Goal: Task Accomplishment & Management: Manage account settings

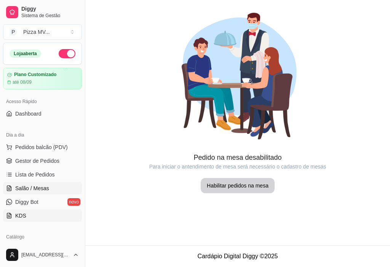
click at [40, 214] on link "KDS" at bounding box center [42, 216] width 79 height 12
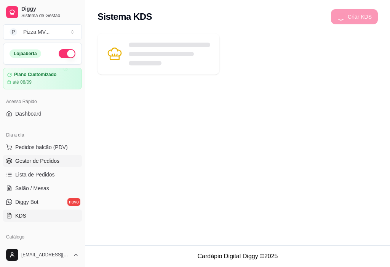
click at [40, 163] on span "Gestor de Pedidos" at bounding box center [37, 161] width 44 height 8
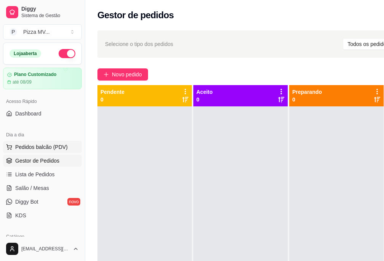
click at [64, 150] on span "Pedidos balcão (PDV)" at bounding box center [41, 147] width 53 height 8
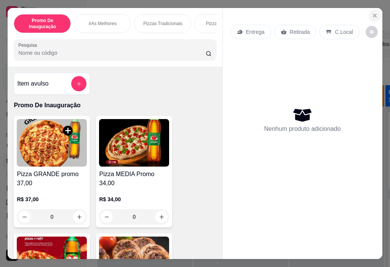
click at [374, 13] on icon "Close" at bounding box center [374, 16] width 6 height 6
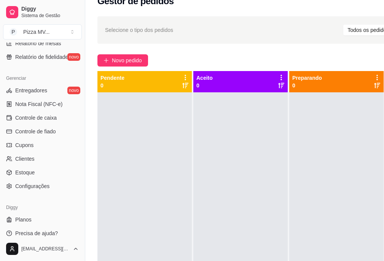
scroll to position [8, 0]
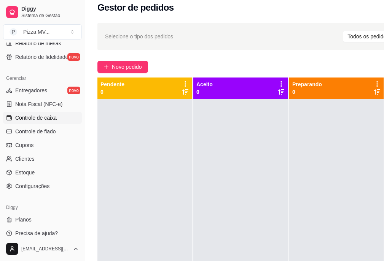
click at [35, 116] on span "Controle de caixa" at bounding box center [35, 118] width 41 height 8
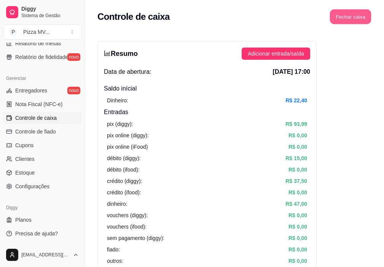
click at [355, 18] on button "Fechar caixa" at bounding box center [350, 17] width 41 height 15
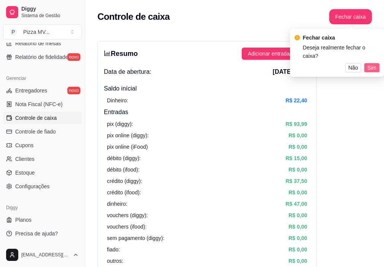
click at [370, 64] on span "Sim" at bounding box center [371, 68] width 9 height 8
